Goal: Check status: Check status

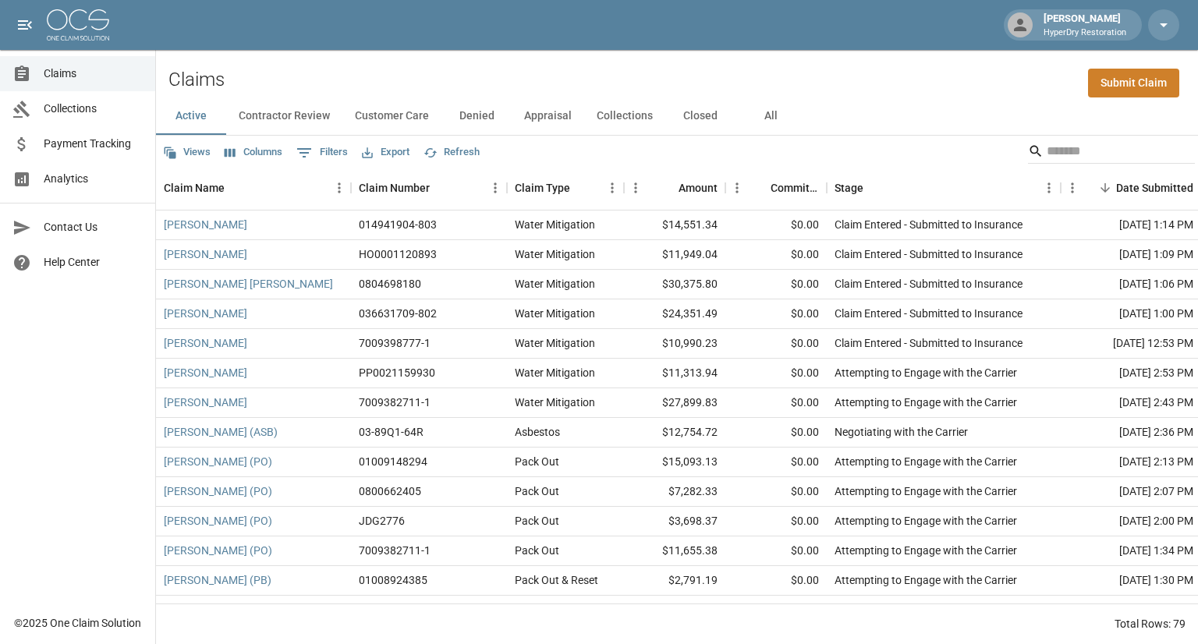
click at [78, 113] on span "Collections" at bounding box center [93, 109] width 99 height 16
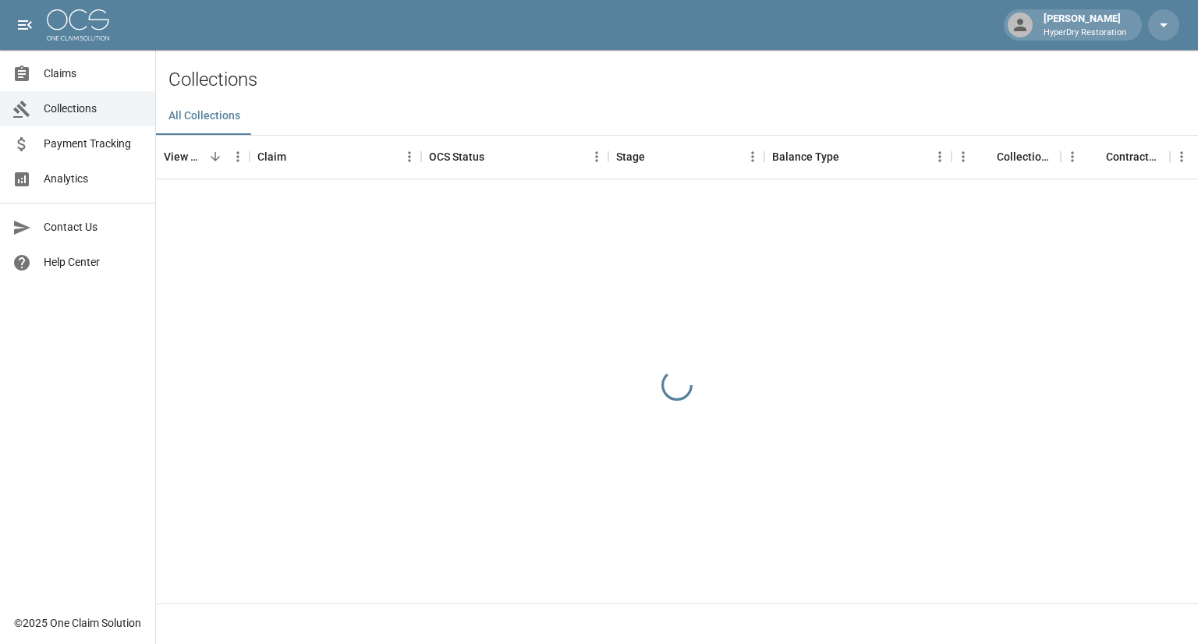
click at [84, 143] on span "Payment Tracking" at bounding box center [93, 144] width 99 height 16
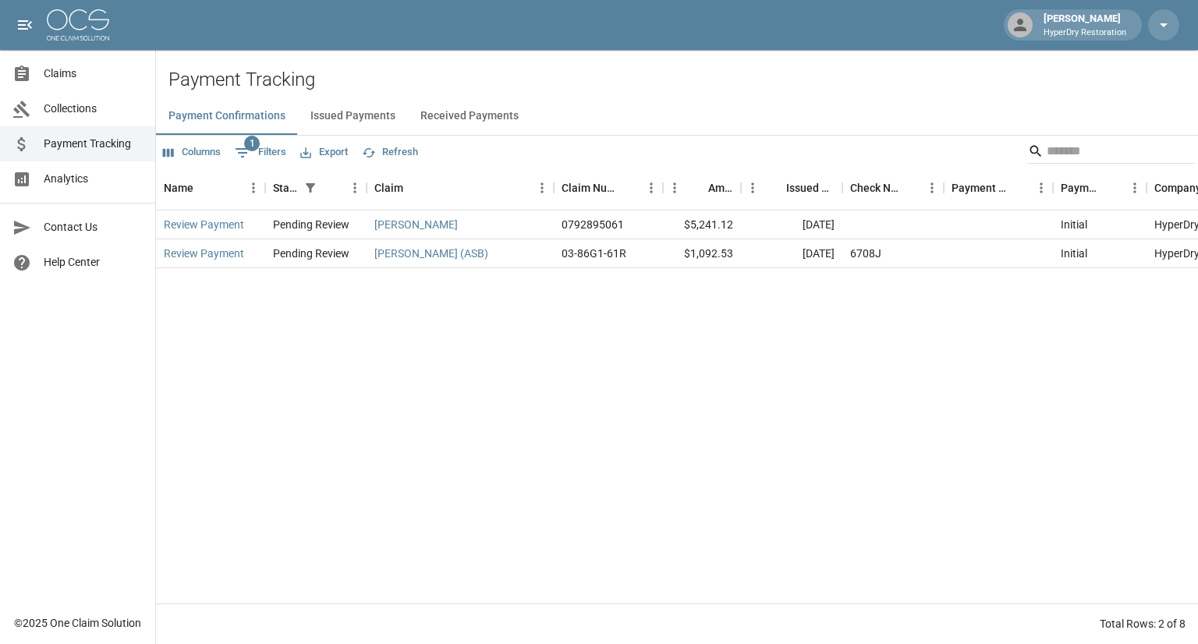
click at [449, 116] on button "Received Payments" at bounding box center [469, 116] width 123 height 37
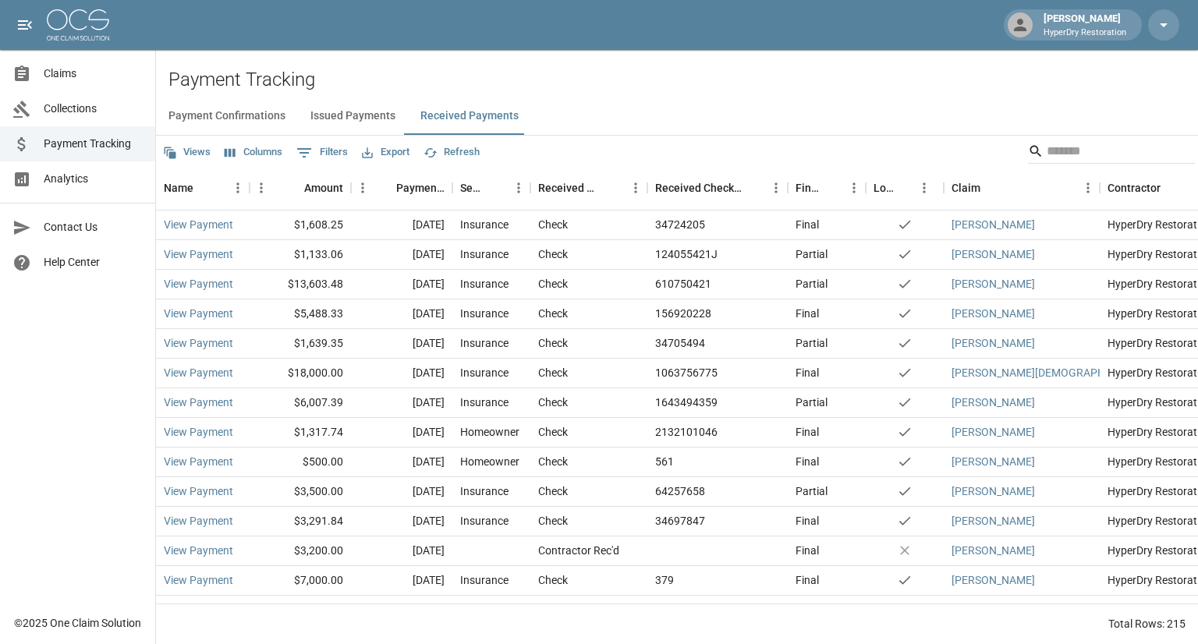
click at [67, 73] on span "Claims" at bounding box center [93, 74] width 99 height 16
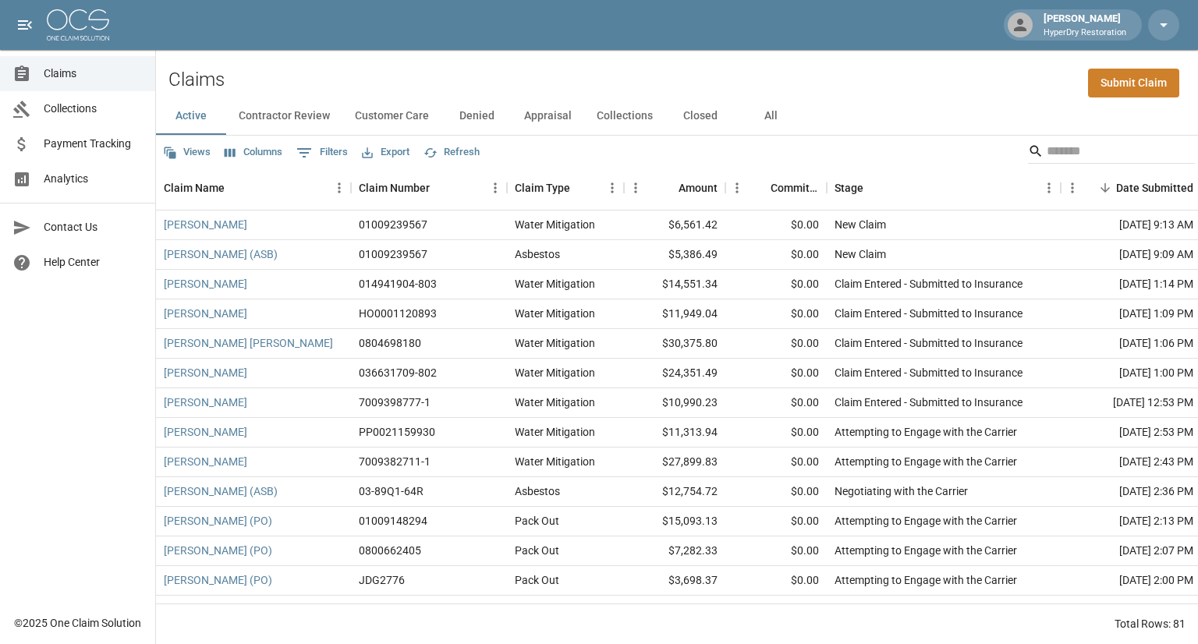
click at [772, 116] on button "All" at bounding box center [771, 116] width 70 height 37
click at [1051, 144] on input "Search" at bounding box center [1109, 151] width 125 height 25
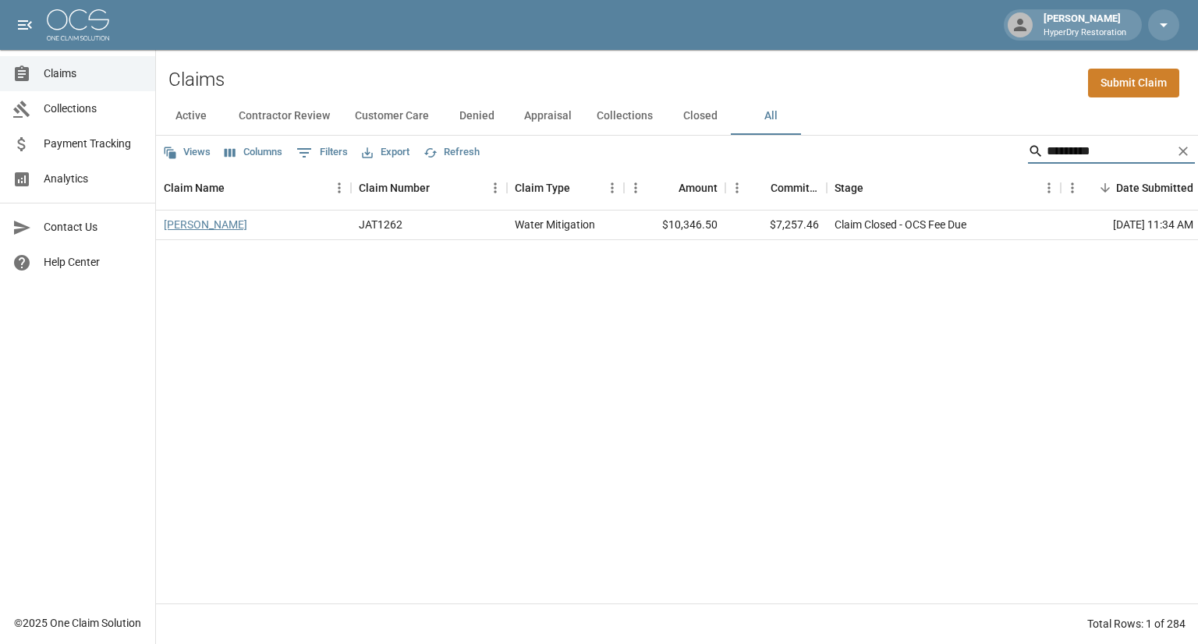
type input "*********"
click at [232, 225] on link "[PERSON_NAME]" at bounding box center [205, 225] width 83 height 16
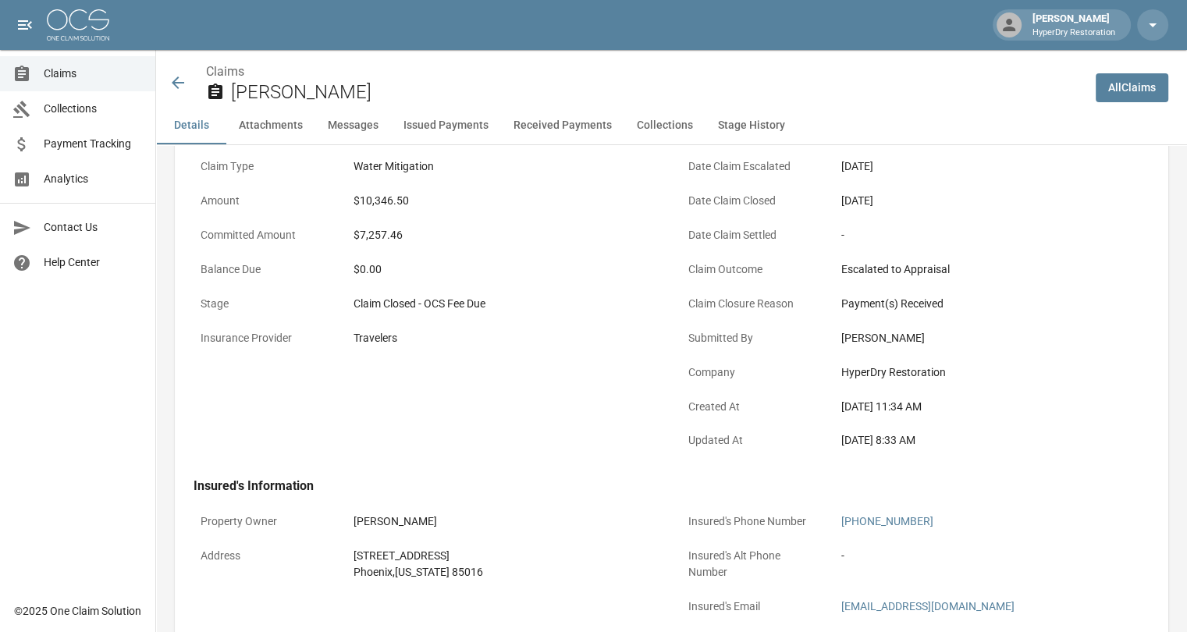
scroll to position [167, 0]
click at [177, 82] on icon at bounding box center [178, 82] width 12 height 12
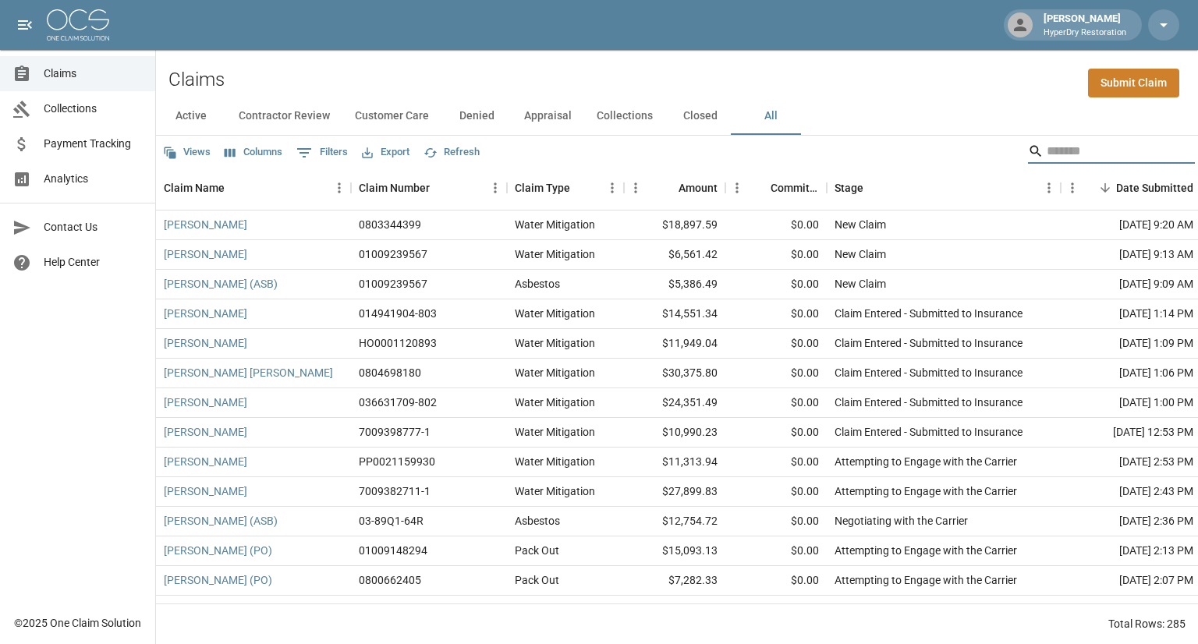
click at [1047, 144] on input "Search" at bounding box center [1109, 151] width 125 height 25
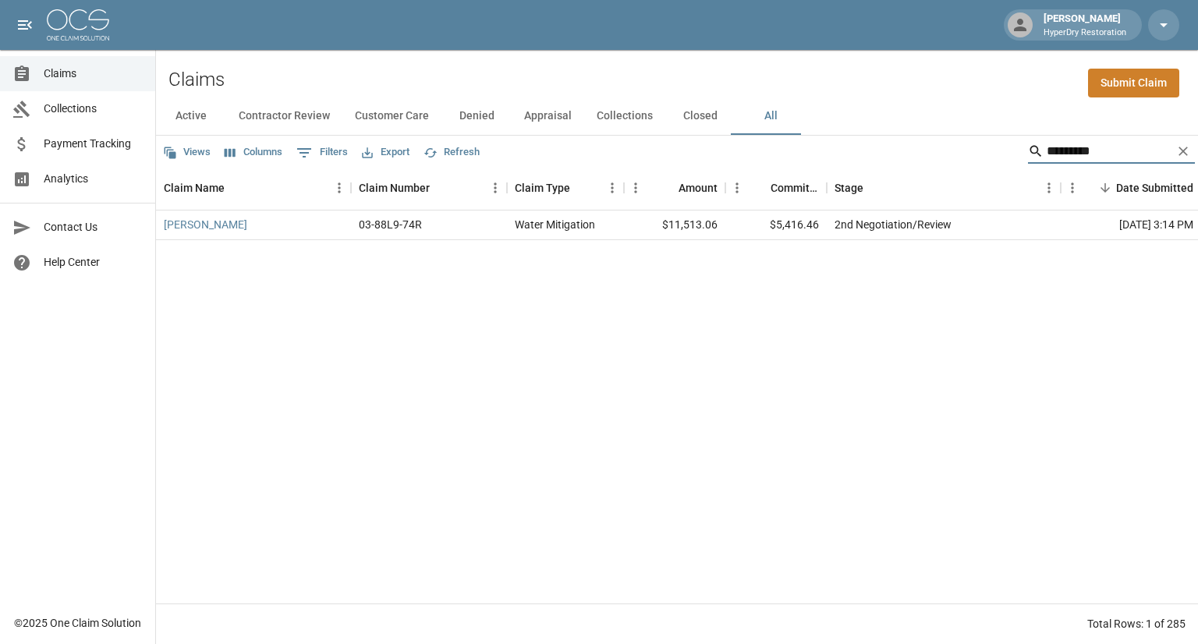
type input "*********"
